Goal: Transaction & Acquisition: Purchase product/service

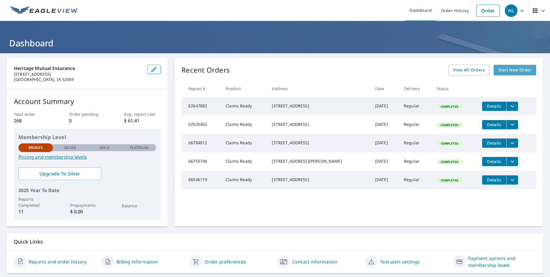
click at [512, 70] on span "Start New Order" at bounding box center [514, 69] width 33 height 7
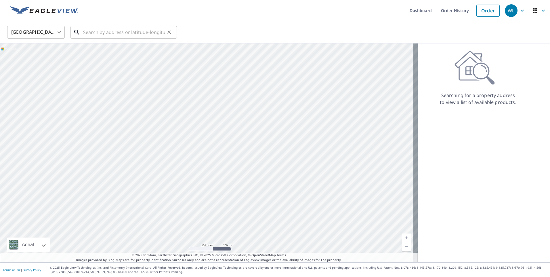
click at [94, 32] on input "text" at bounding box center [124, 32] width 82 height 16
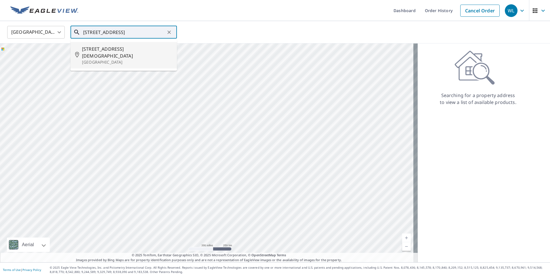
click at [119, 59] on p "[GEOGRAPHIC_DATA]" at bounding box center [127, 62] width 90 height 6
type input "[STREET_ADDRESS][DEMOGRAPHIC_DATA]"
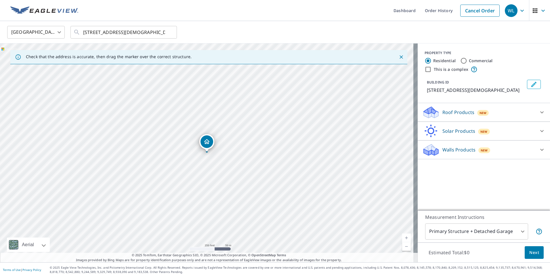
click at [538, 112] on icon at bounding box center [541, 112] width 7 height 7
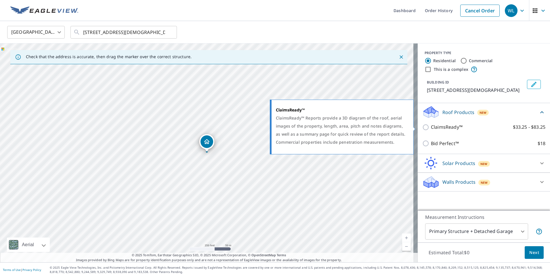
click at [431, 129] on p "ClaimsReady™" at bounding box center [447, 126] width 32 height 7
click at [431, 129] on input "ClaimsReady™ $33.25 - $83.25" at bounding box center [426, 127] width 9 height 7
checkbox input "true"
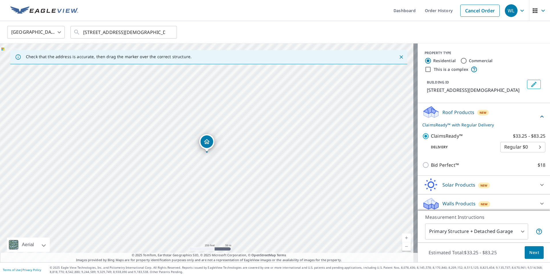
click at [529, 254] on span "Next" at bounding box center [534, 252] width 10 height 7
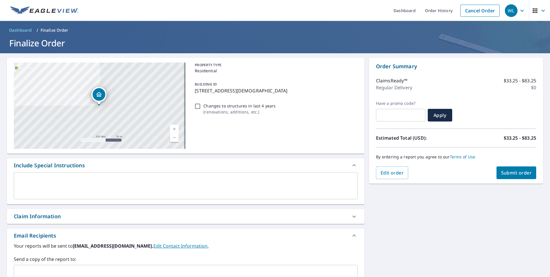
click at [502, 171] on span "Submit order" at bounding box center [516, 172] width 31 height 6
